Goal: Transaction & Acquisition: Purchase product/service

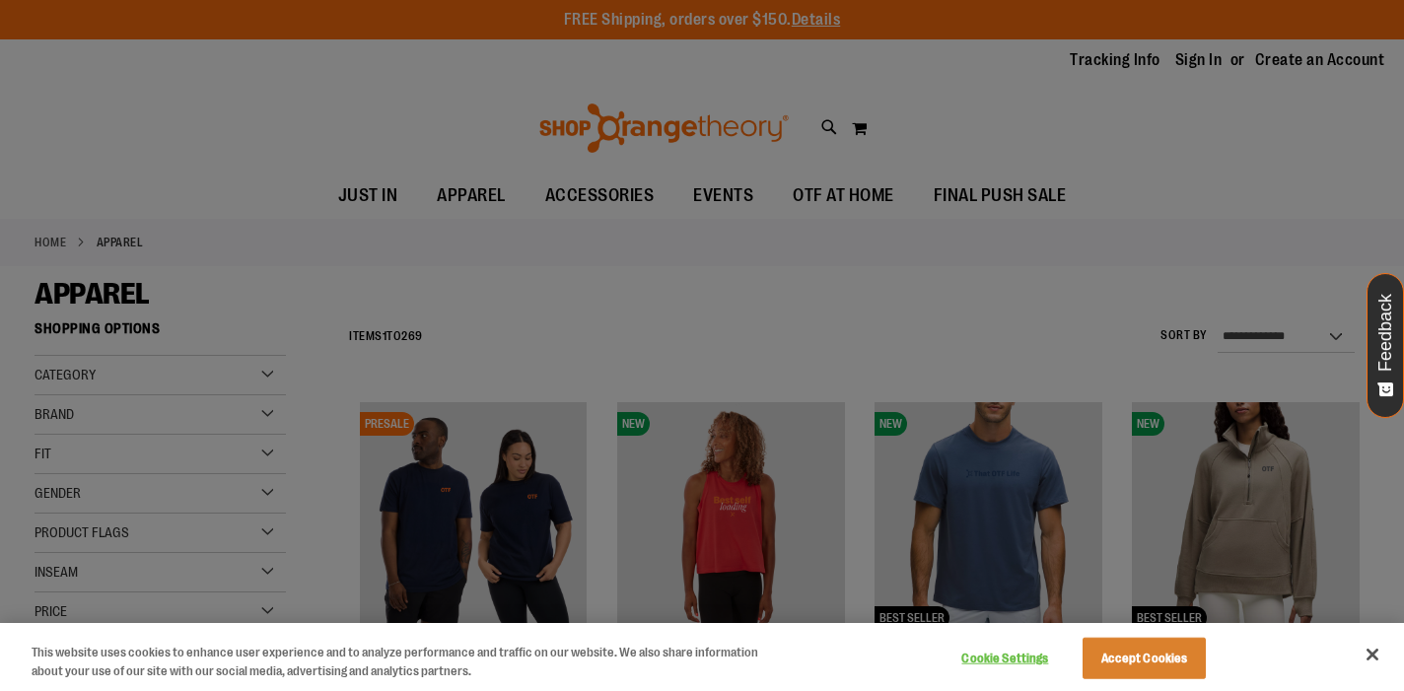
click at [886, 349] on div at bounding box center [702, 345] width 1404 height 691
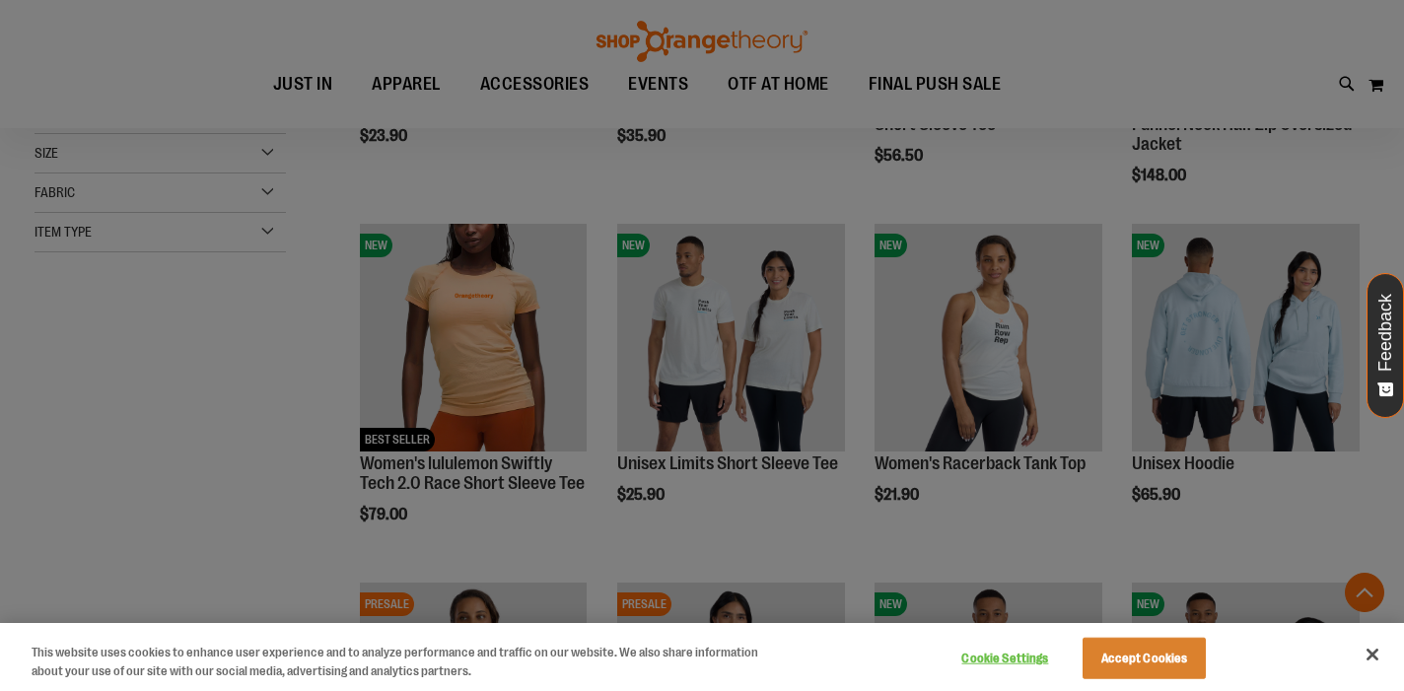
scroll to position [537, 0]
click at [1152, 666] on button "Accept Cookies" at bounding box center [1143, 658] width 123 height 41
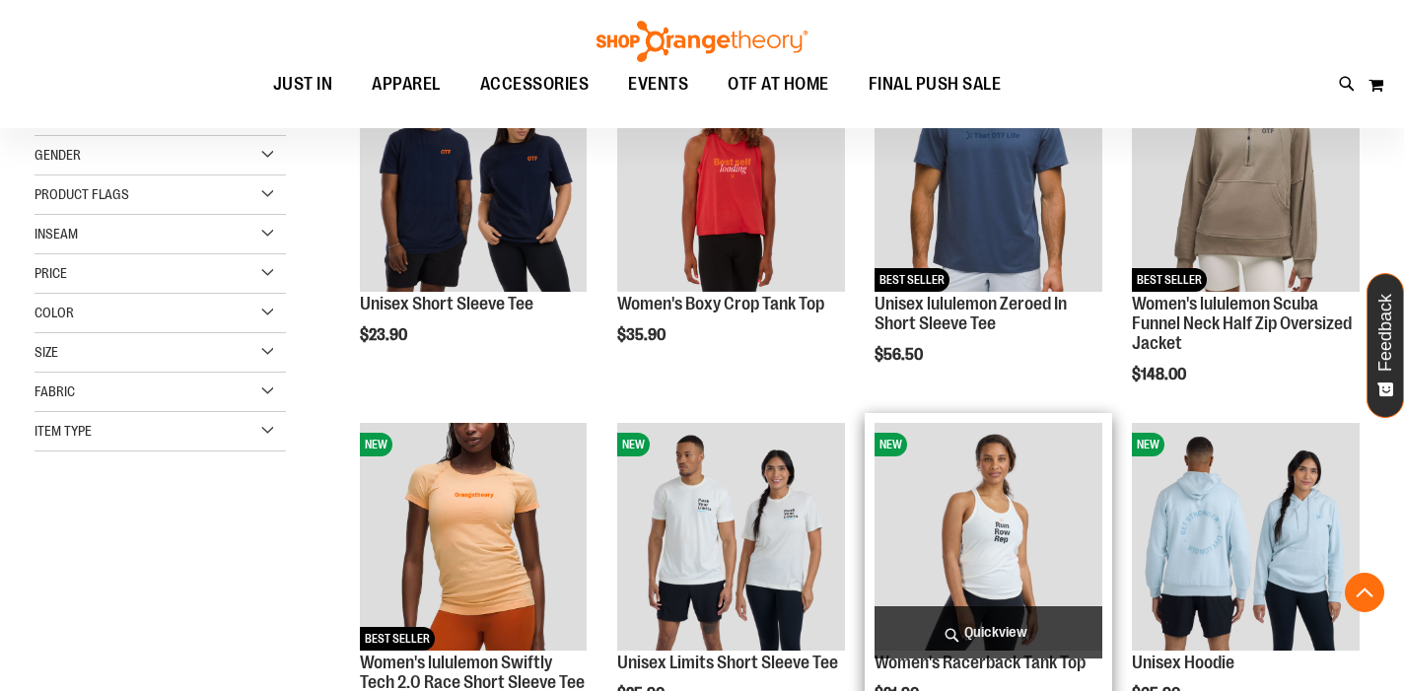
scroll to position [338, 1]
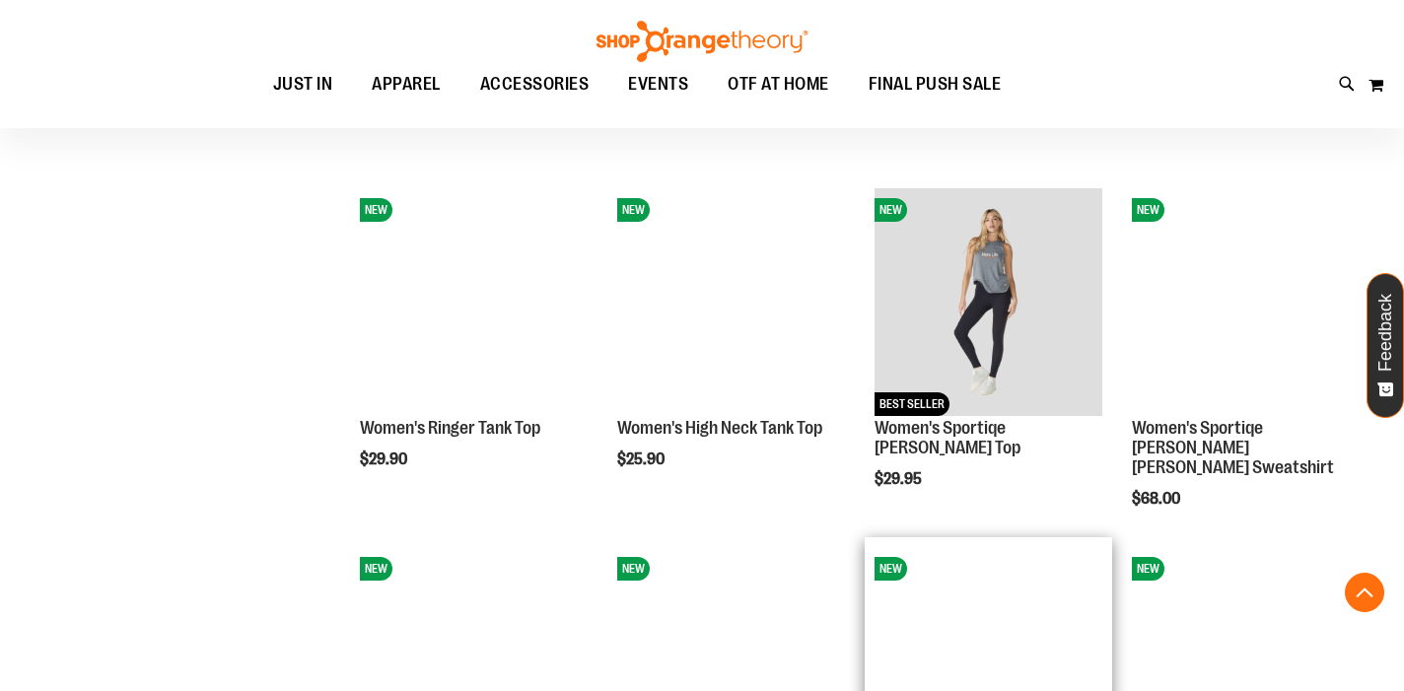
scroll to position [1288, 0]
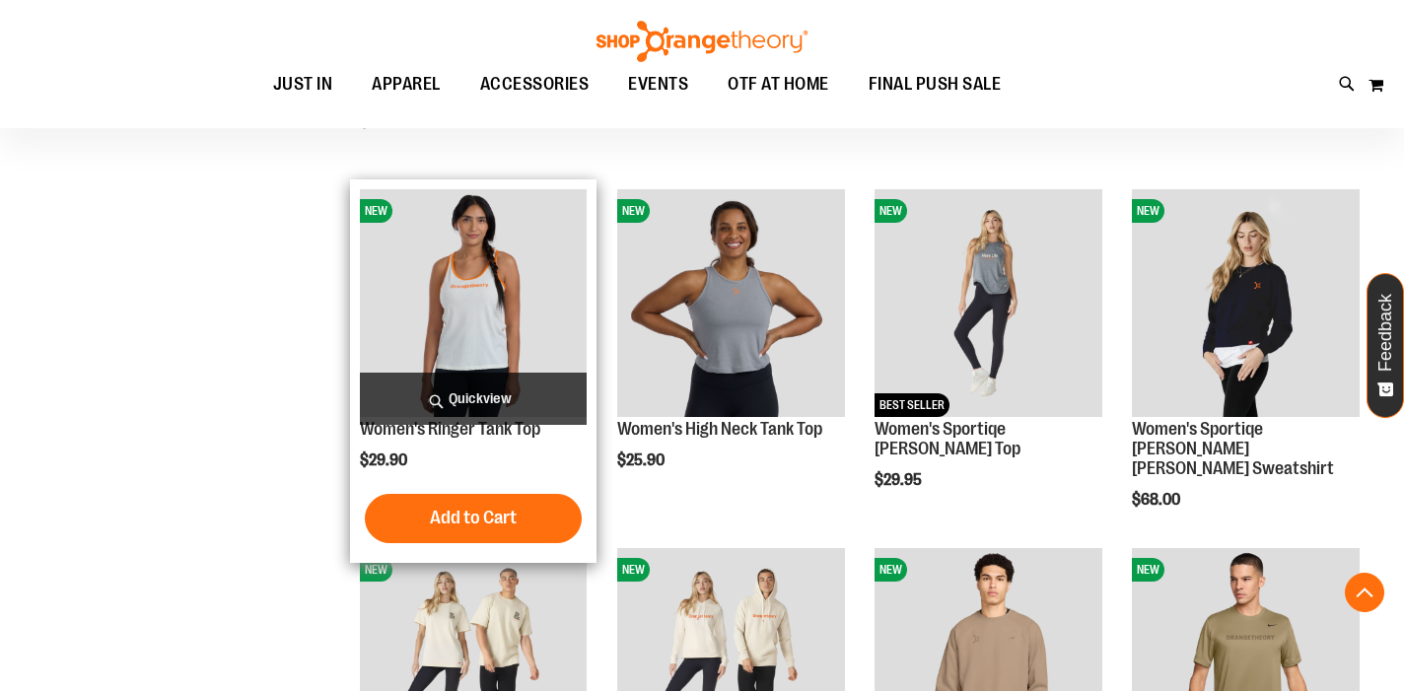
click at [453, 272] on img "product" at bounding box center [474, 303] width 228 height 228
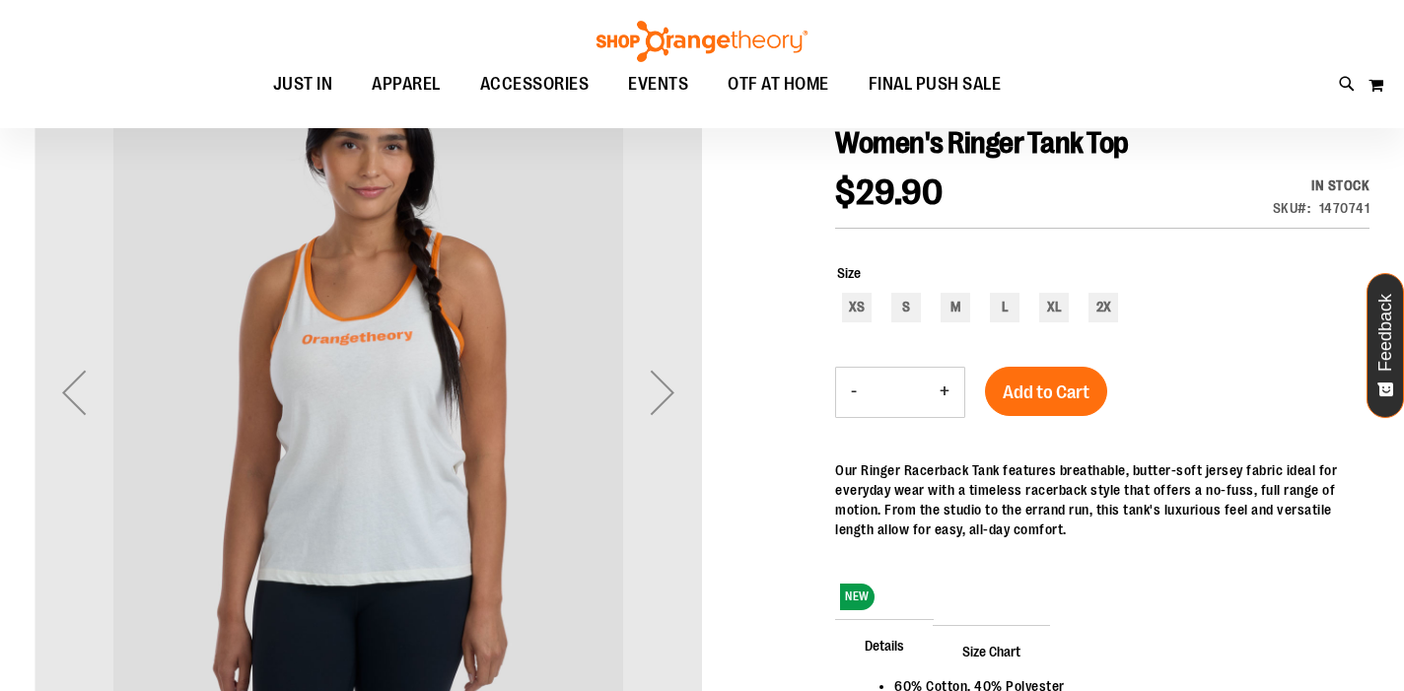
scroll to position [242, 0]
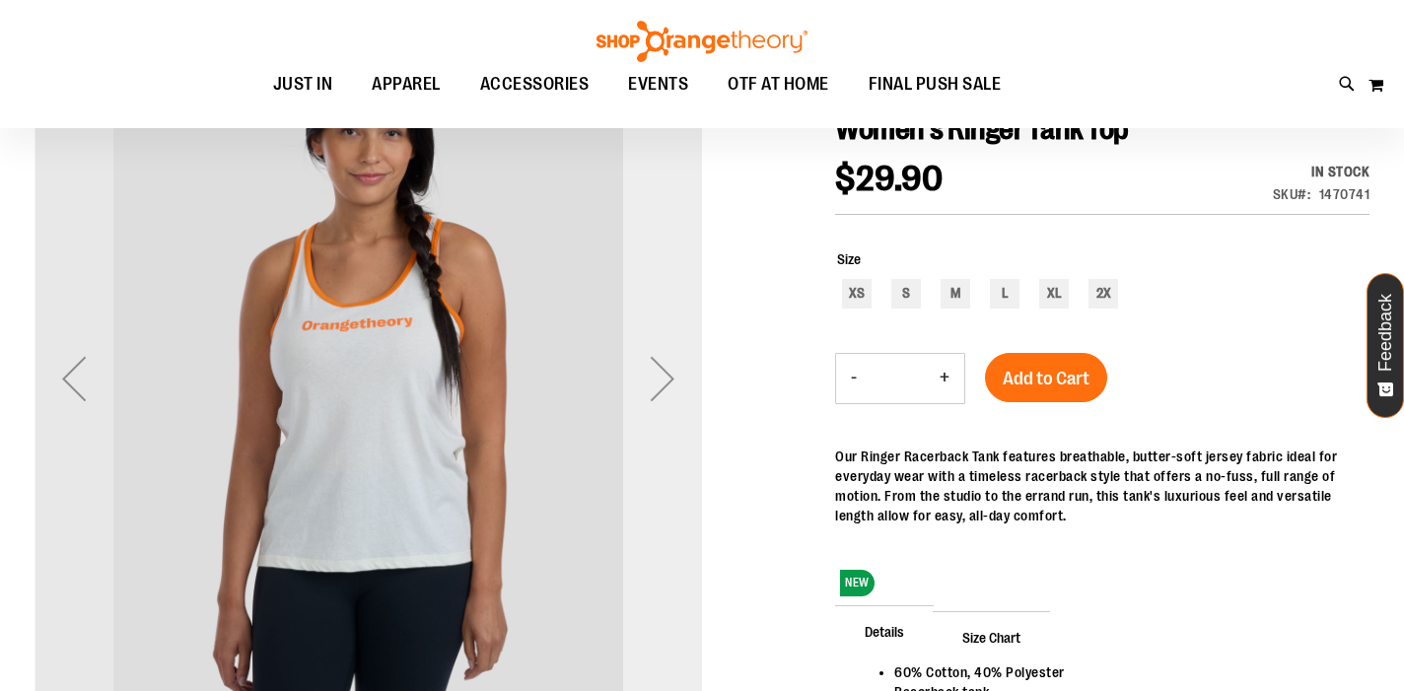
click at [675, 394] on div "Next" at bounding box center [662, 378] width 79 height 79
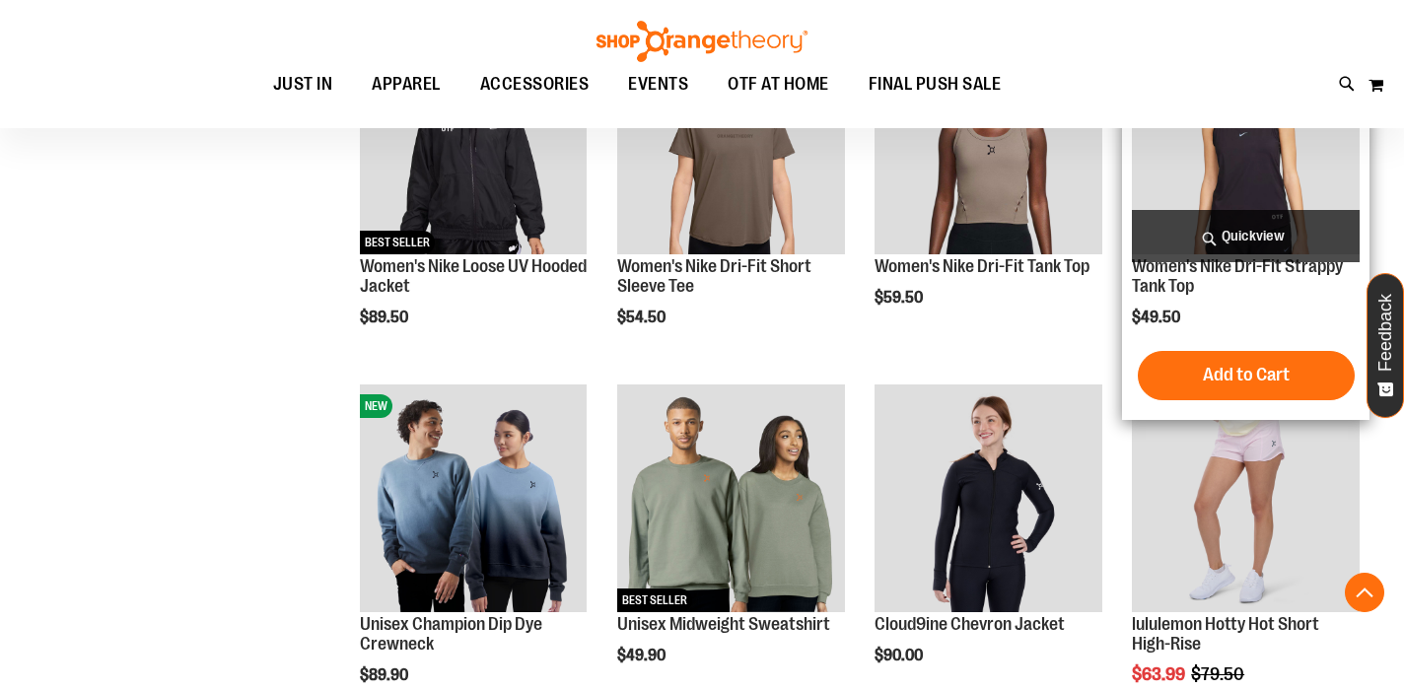
scroll to position [923, 0]
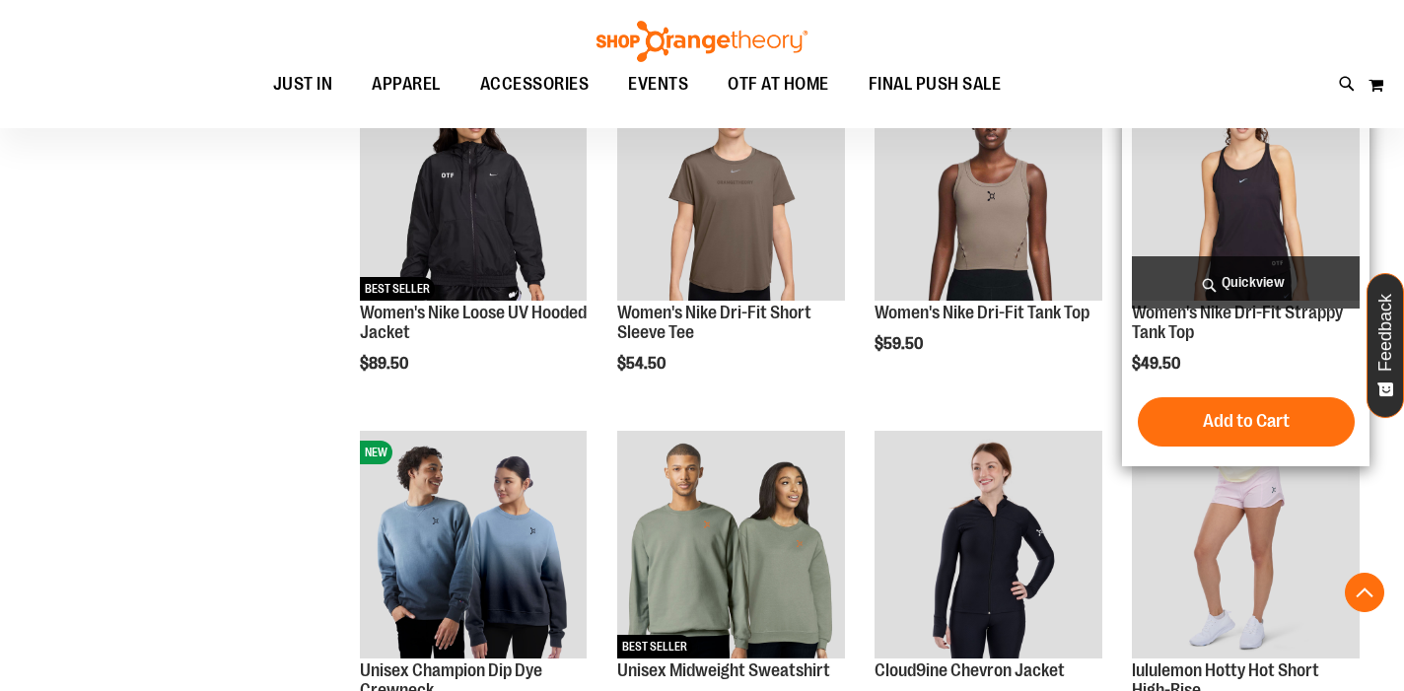
scroll to position [880, 0]
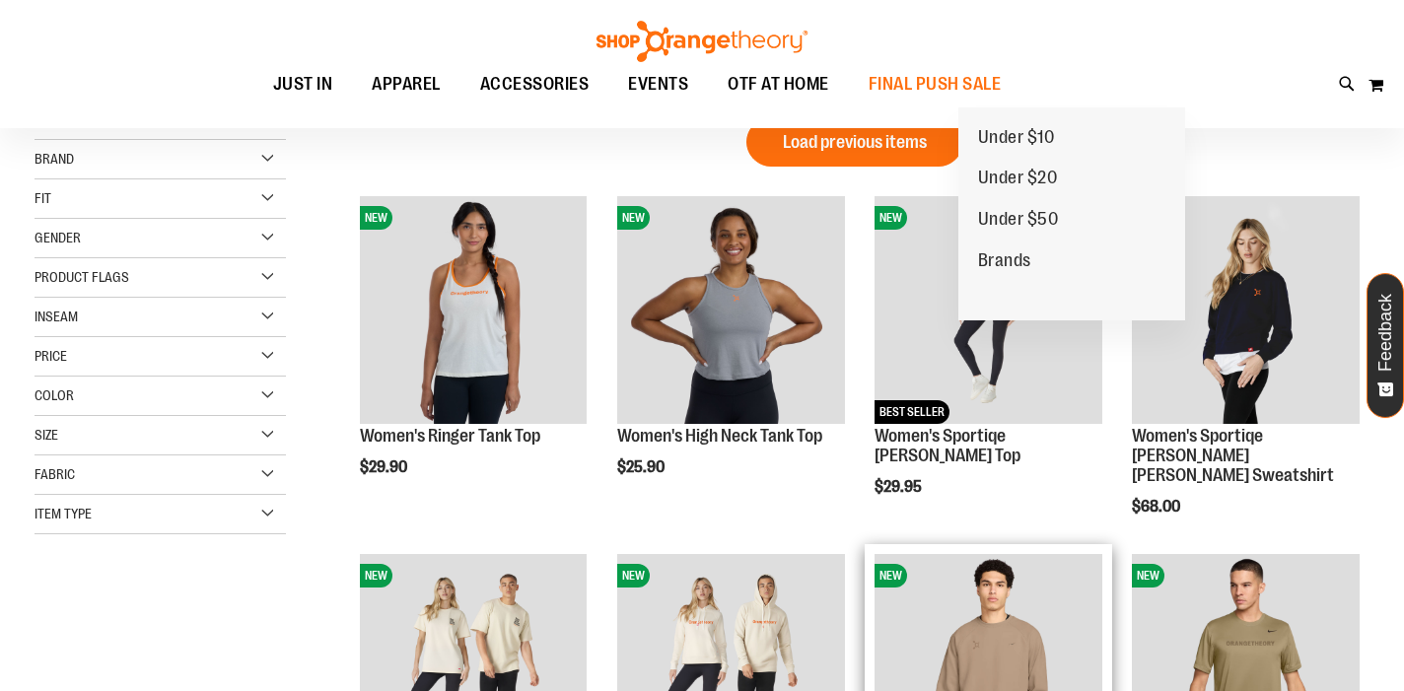
scroll to position [31, 0]
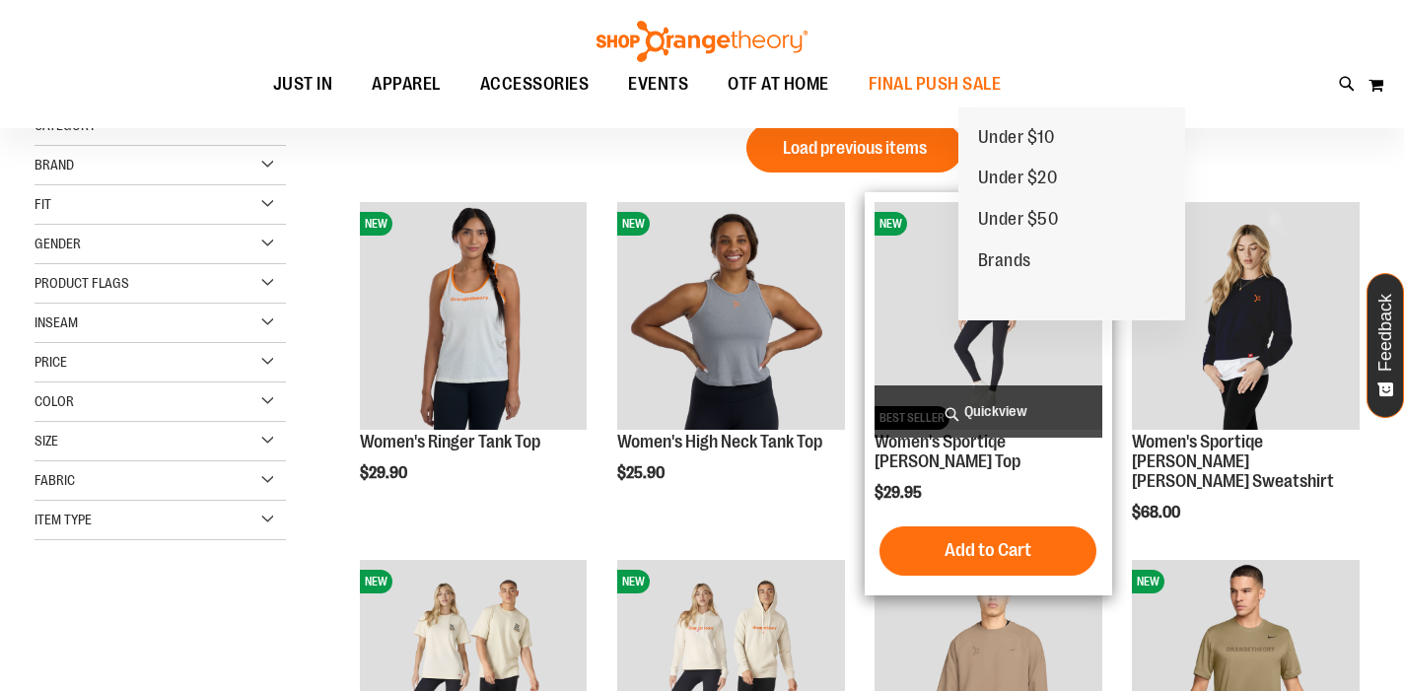
click at [1055, 339] on img "product" at bounding box center [988, 316] width 228 height 228
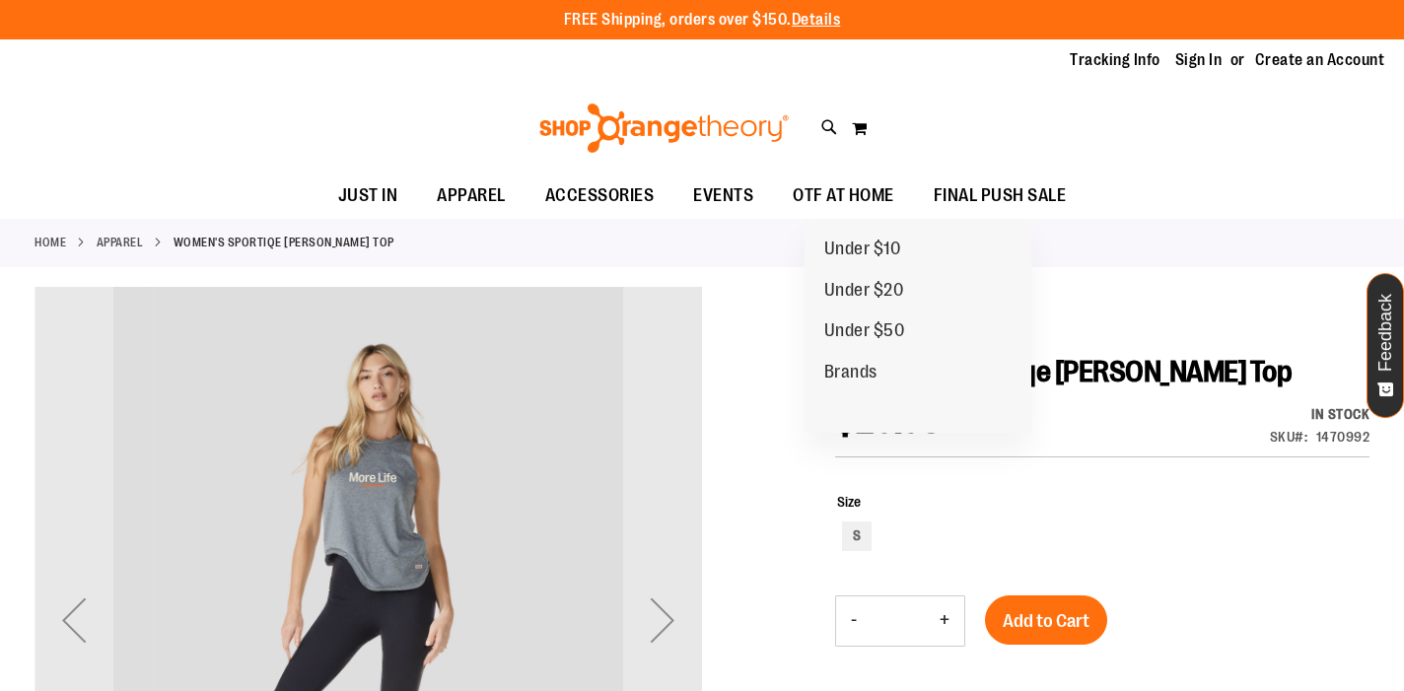
click at [975, 63] on div "Tracking Info Sign In Return to Procurement Create an Account" at bounding box center [702, 60] width 1404 height 42
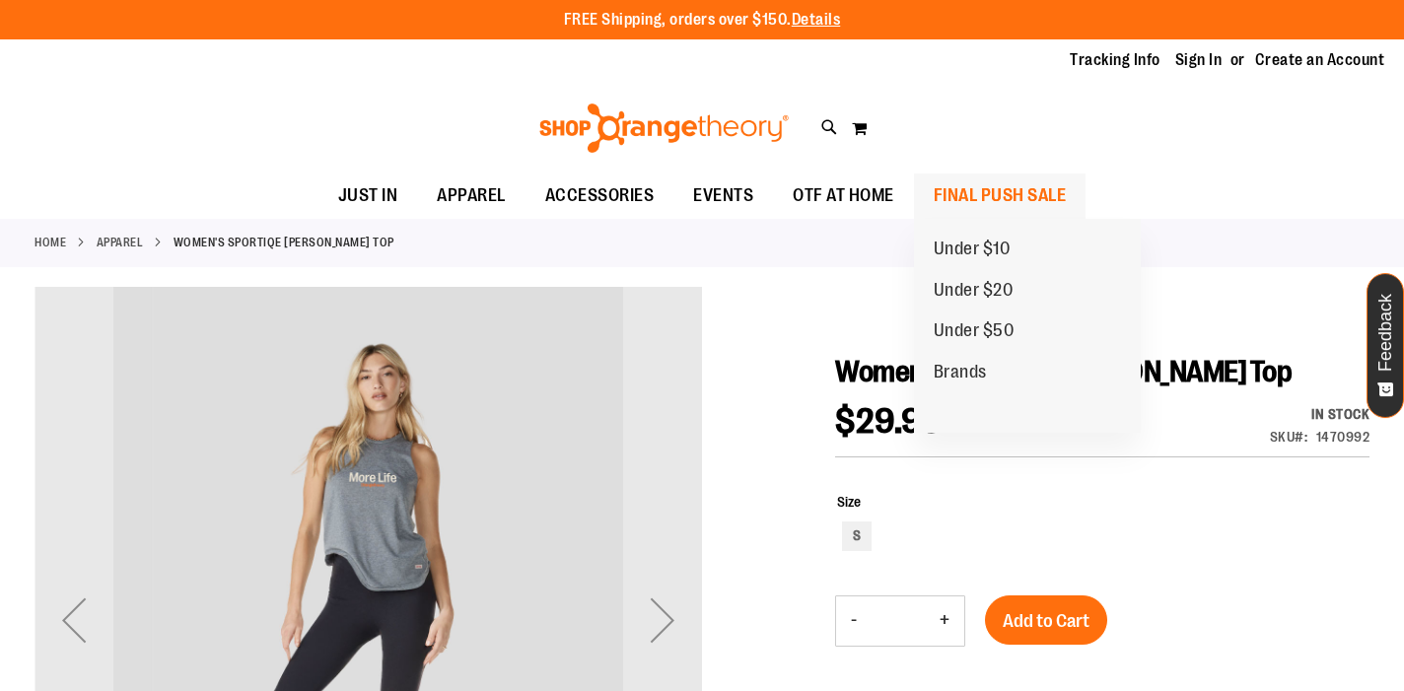
click at [1012, 219] on ul "Under $10 Under $20 Under $50 Brands" at bounding box center [1027, 326] width 227 height 214
click at [986, 250] on span "Under $10" at bounding box center [972, 251] width 77 height 25
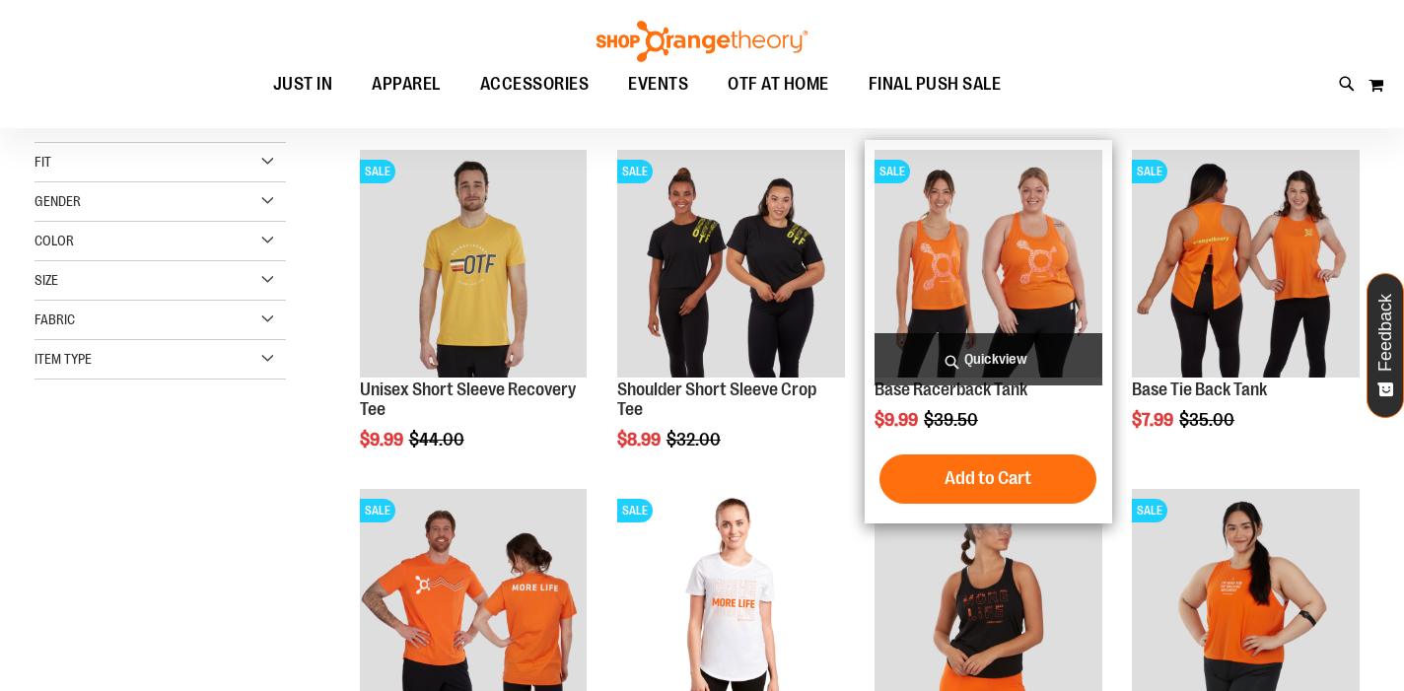
scroll to position [253, 0]
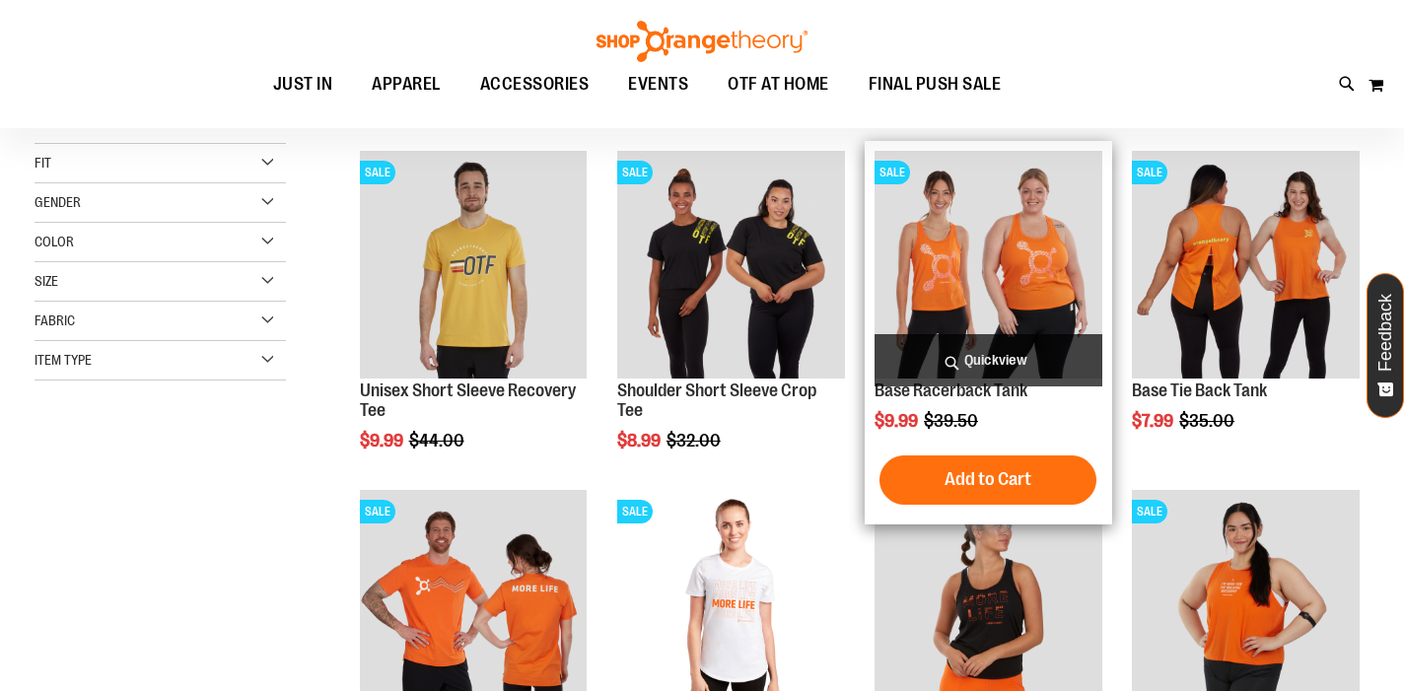
scroll to position [246, 0]
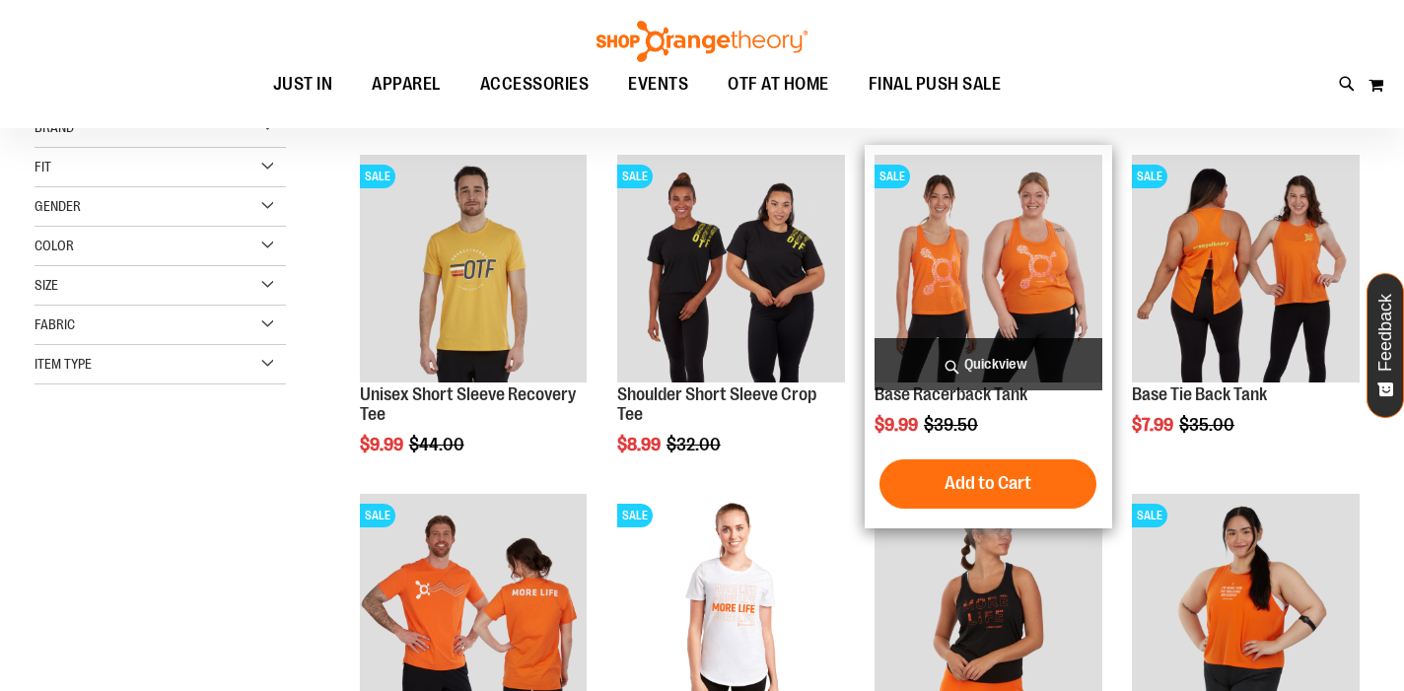
click at [1015, 256] on img "product" at bounding box center [988, 269] width 228 height 228
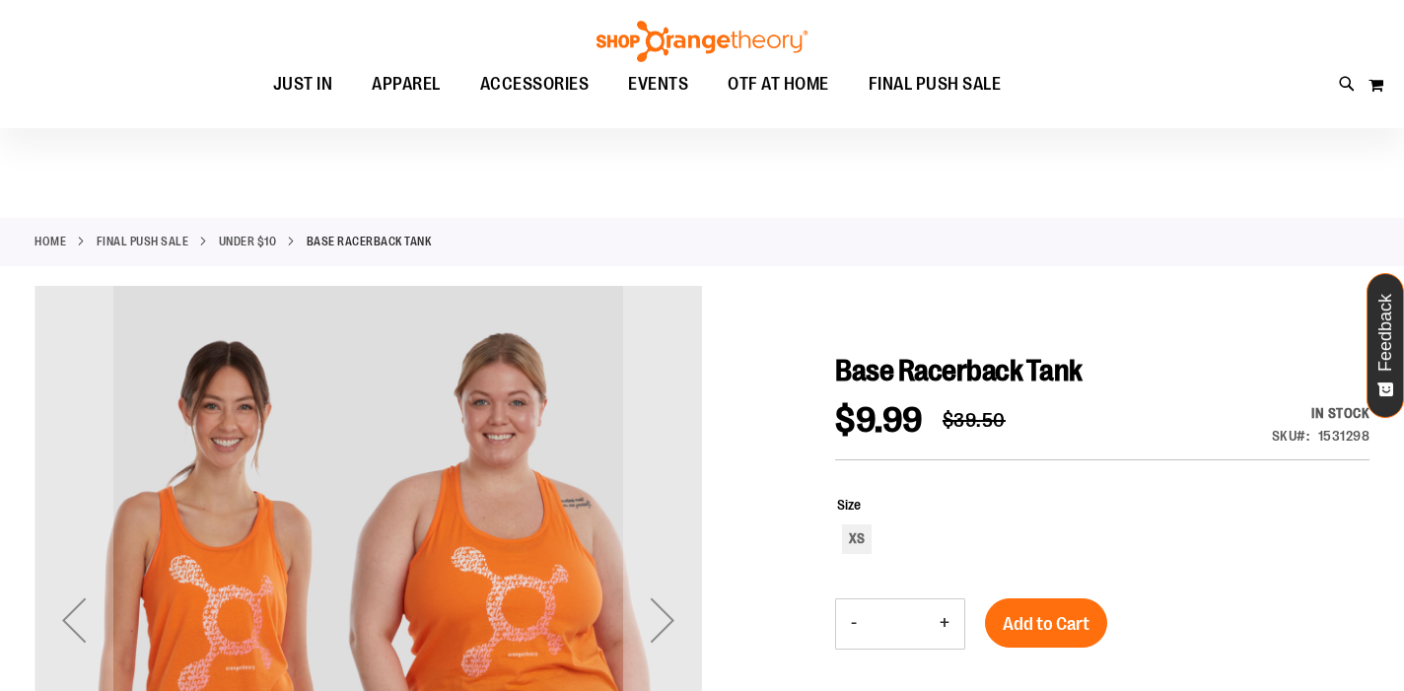
scroll to position [159, 0]
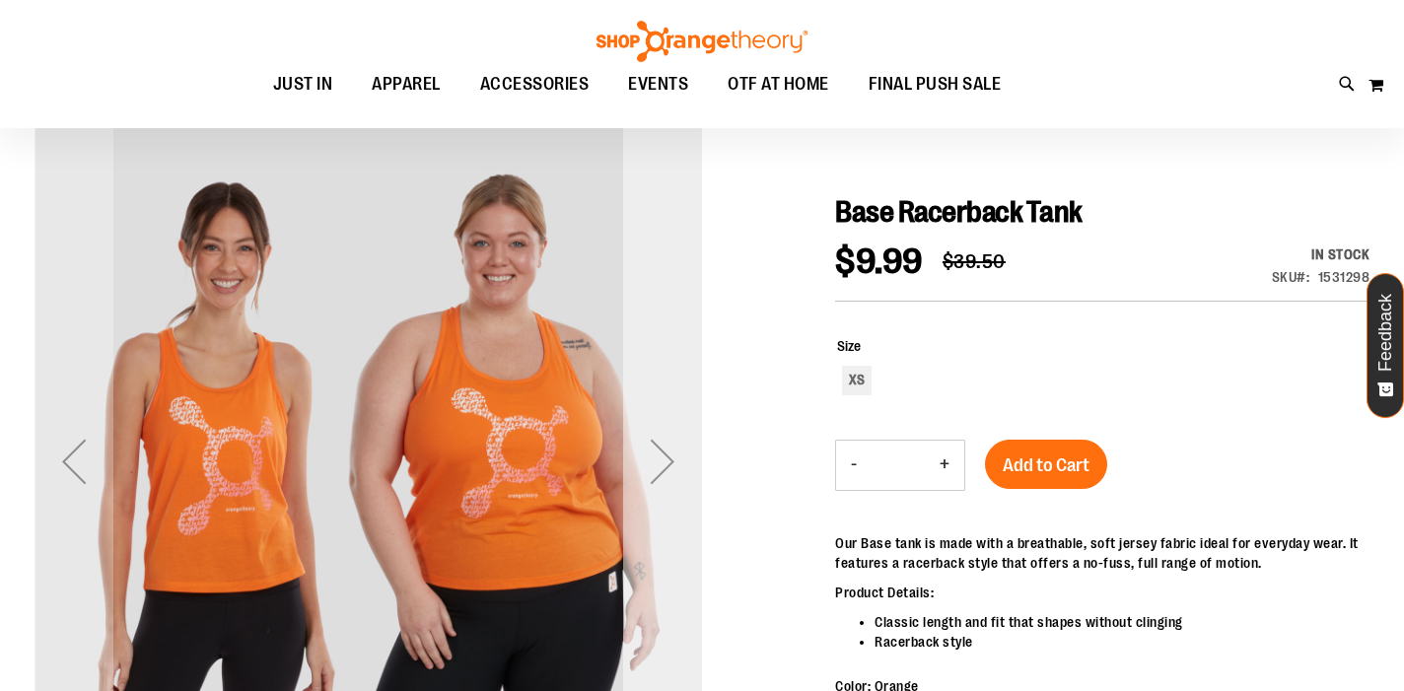
click at [681, 471] on div "Next" at bounding box center [662, 461] width 79 height 79
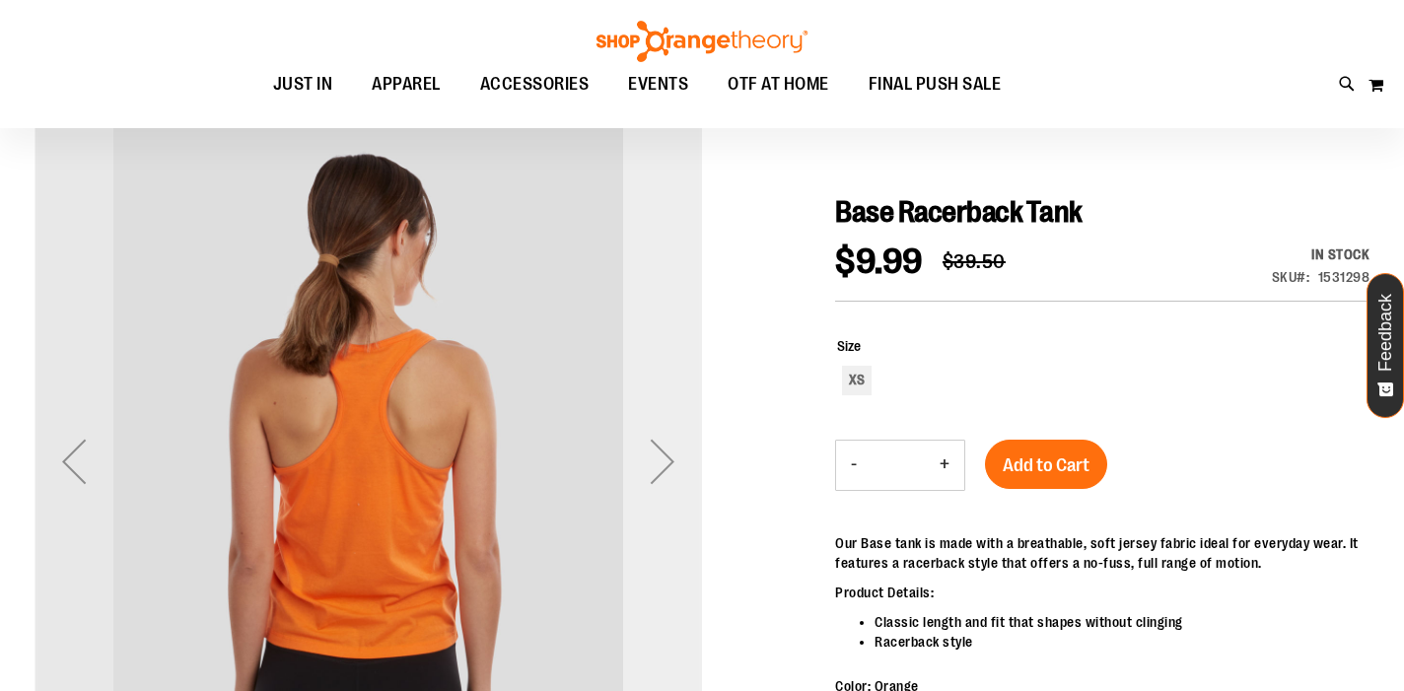
click at [680, 466] on div "Next" at bounding box center [662, 461] width 79 height 79
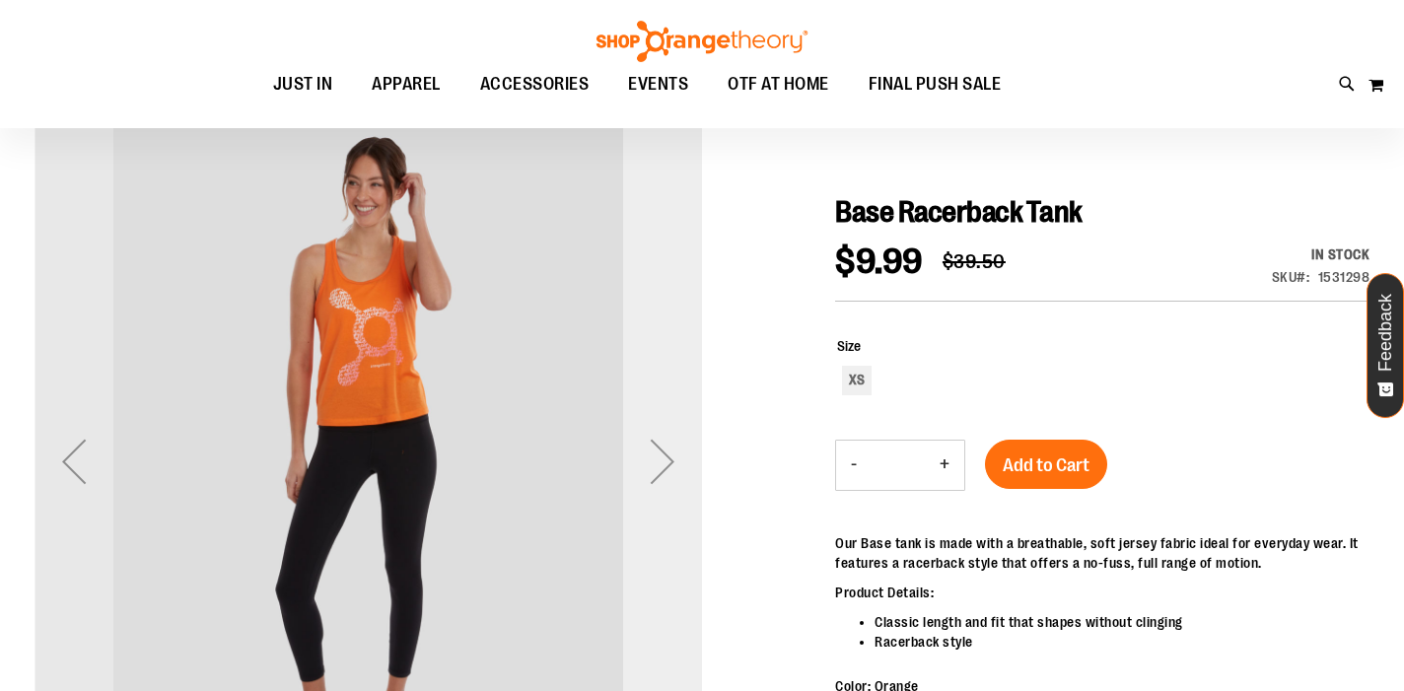
click at [680, 466] on div "Next" at bounding box center [662, 461] width 79 height 79
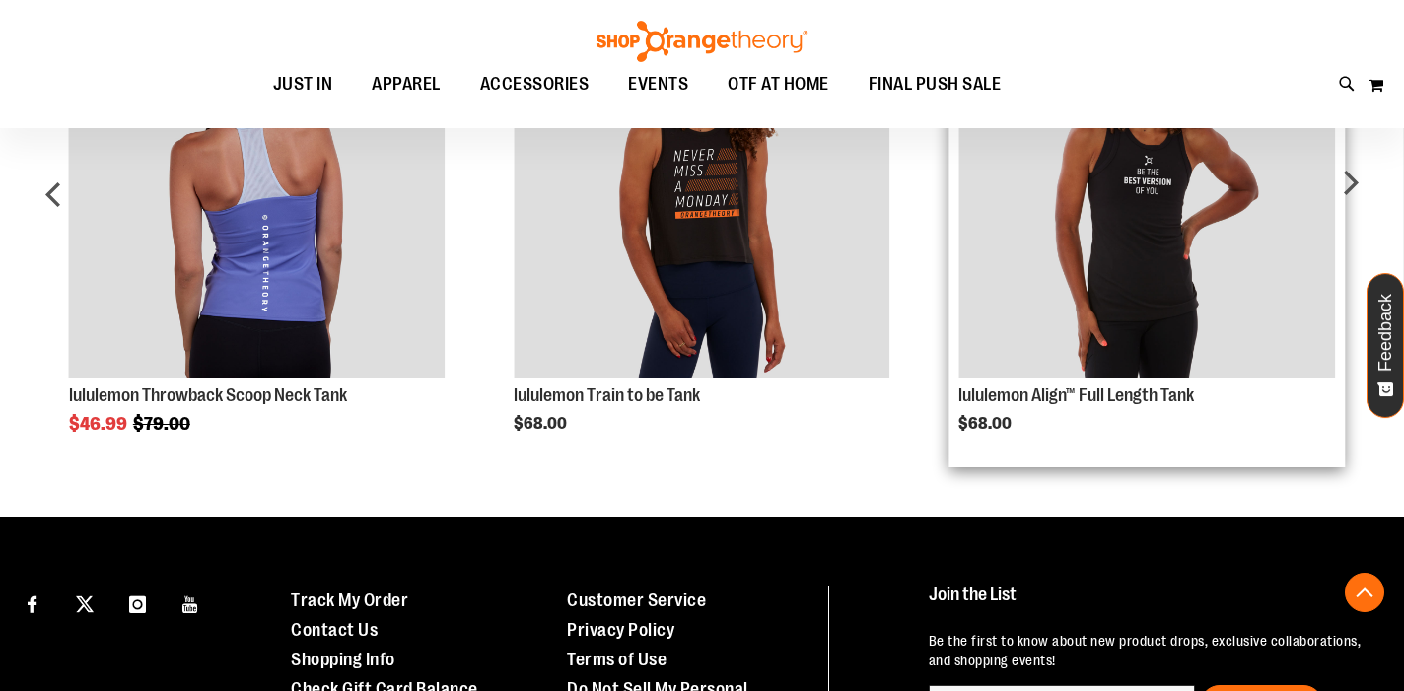
scroll to position [1087, 0]
